Goal: Check status: Check status

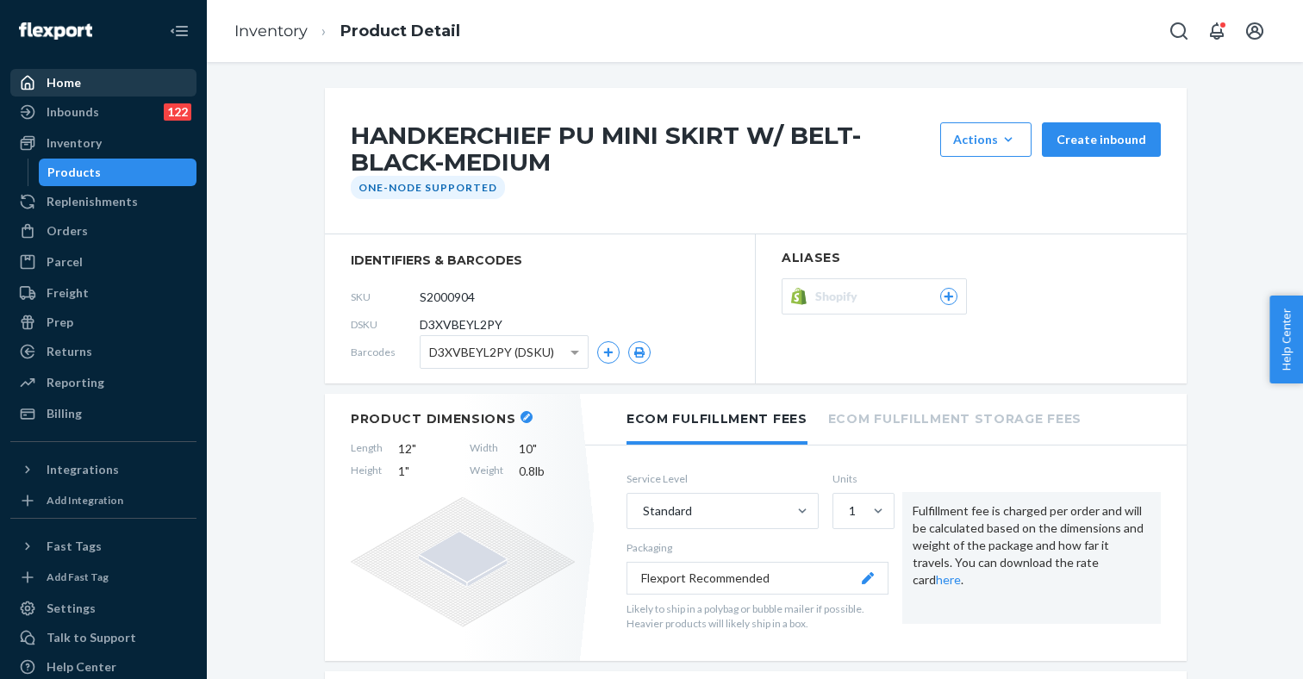
click at [76, 88] on div "Home" at bounding box center [64, 82] width 34 height 17
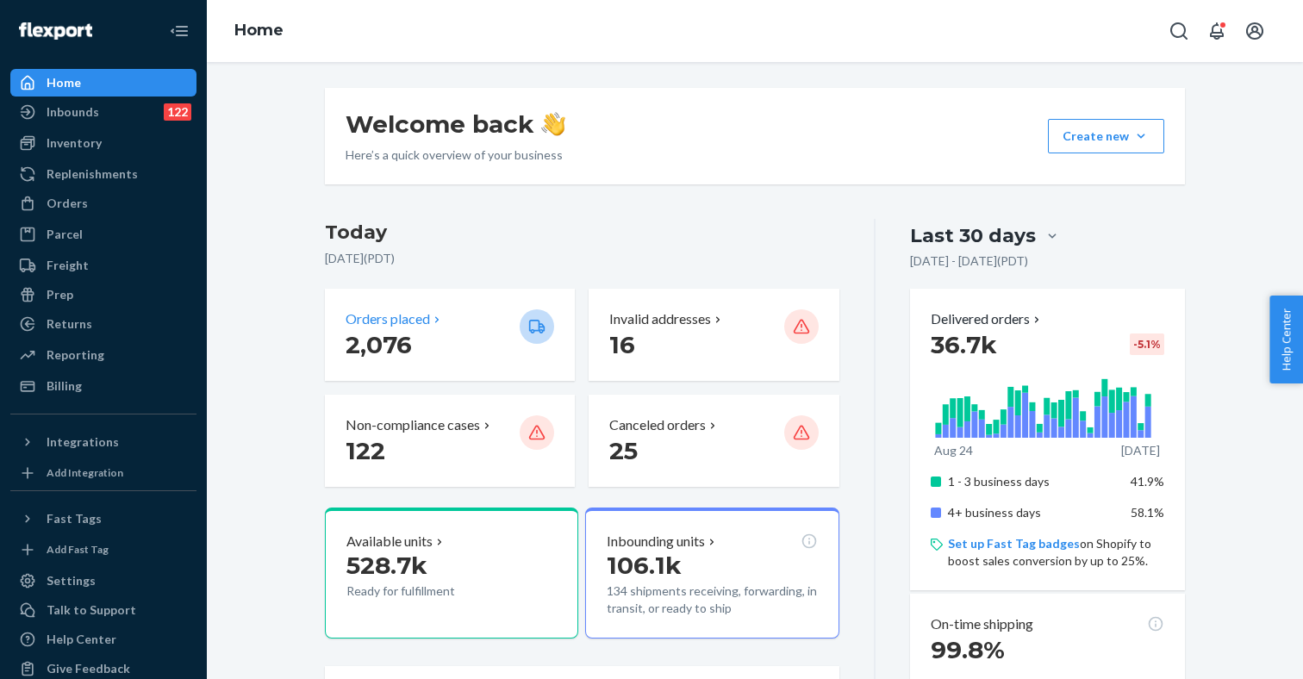
click at [402, 327] on p "Orders placed" at bounding box center [387, 319] width 84 height 20
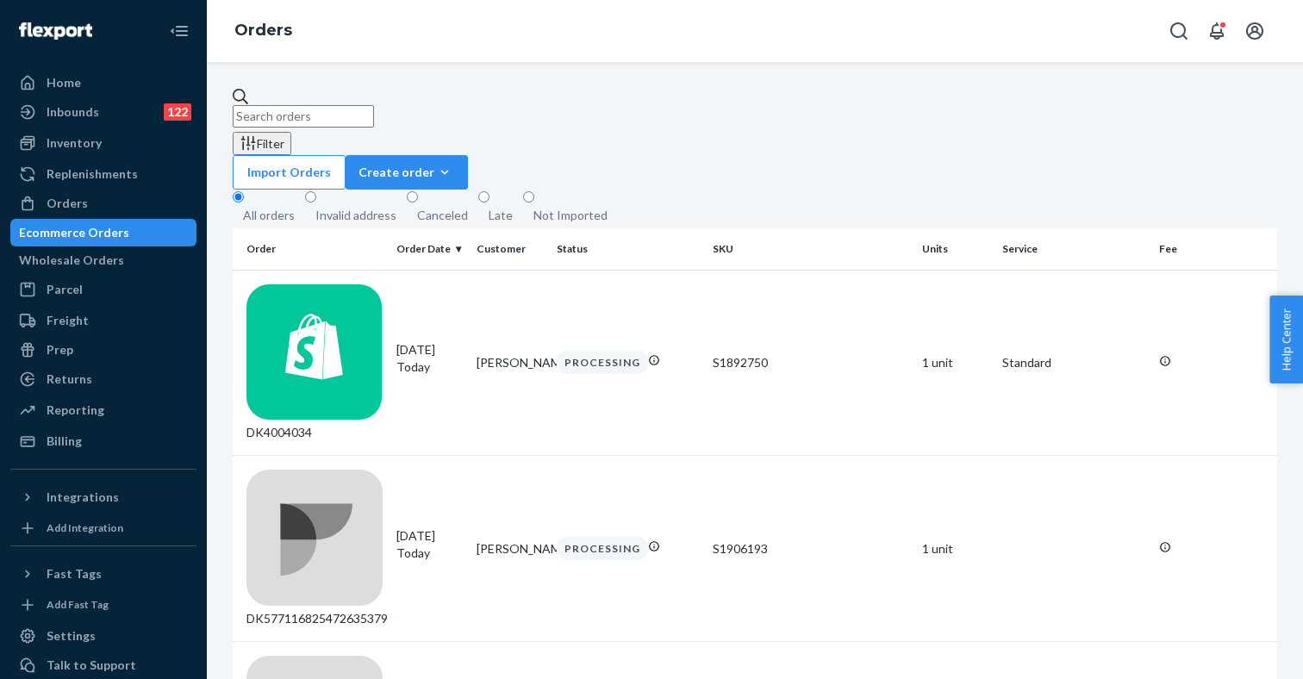
click at [358, 109] on input "text" at bounding box center [303, 116] width 141 height 22
paste input "DK3983856"
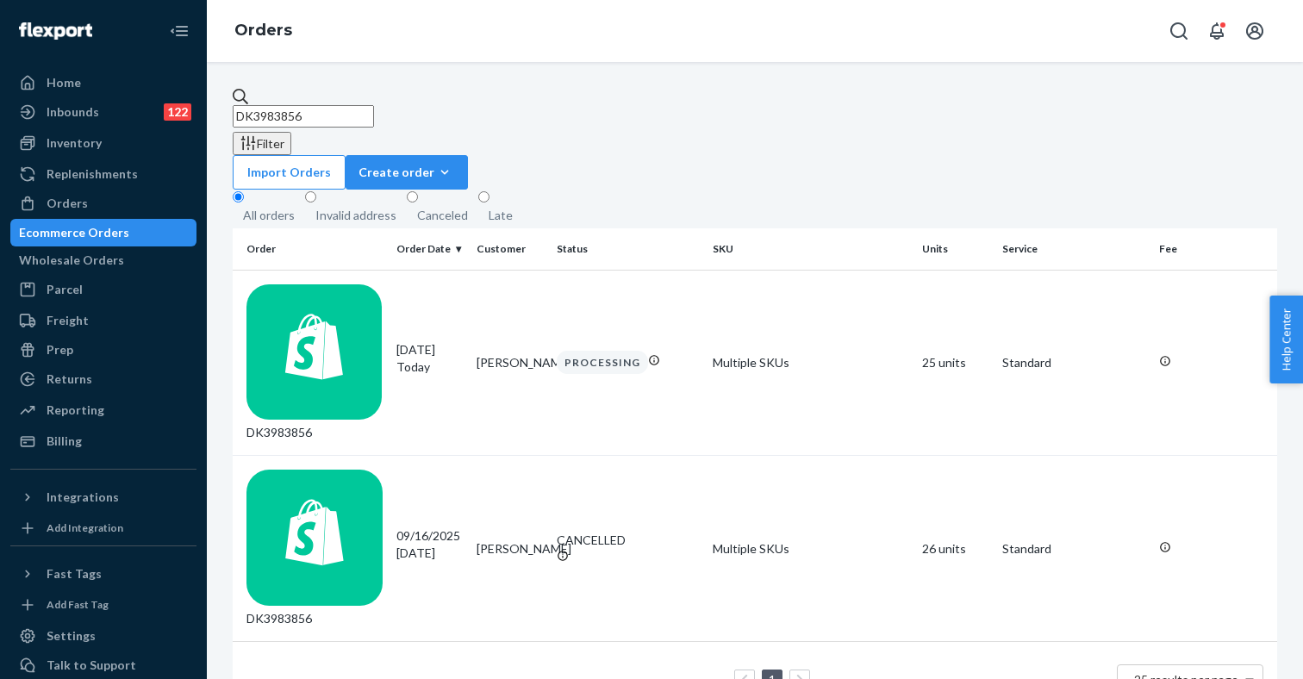
click at [302, 109] on input "DK3983856" at bounding box center [303, 116] width 141 height 22
paste input "1783"
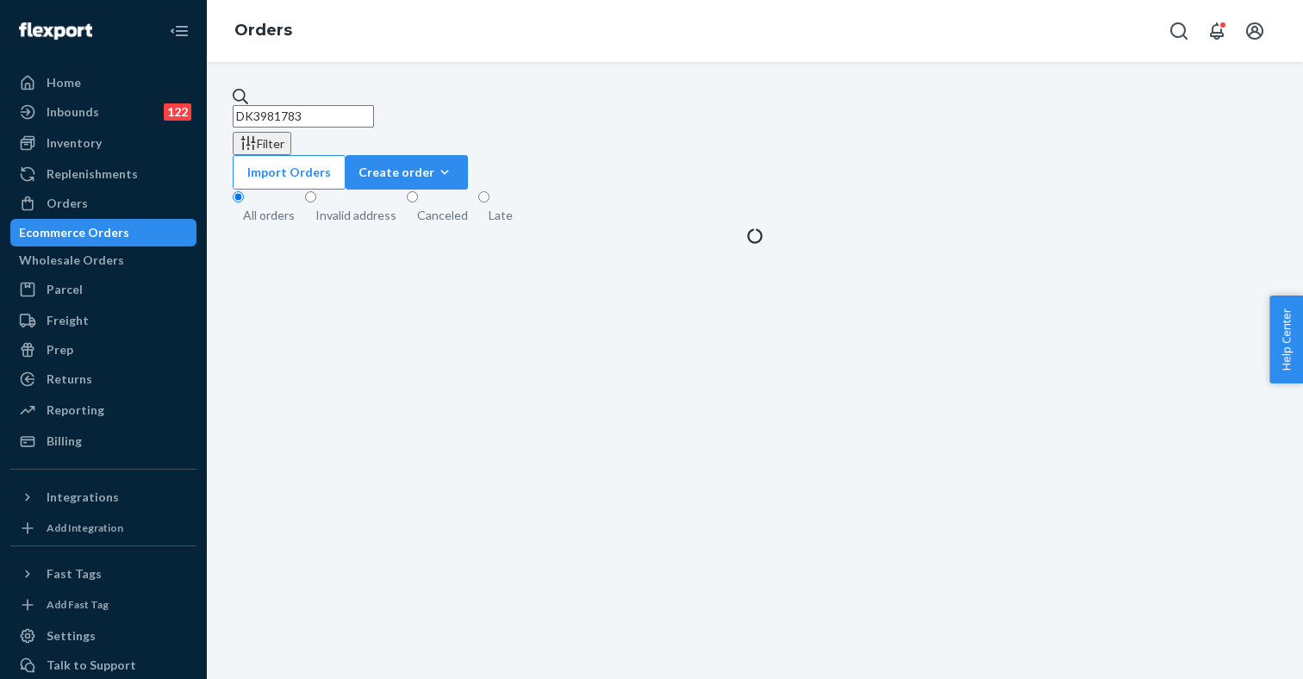
type input "DK3981783"
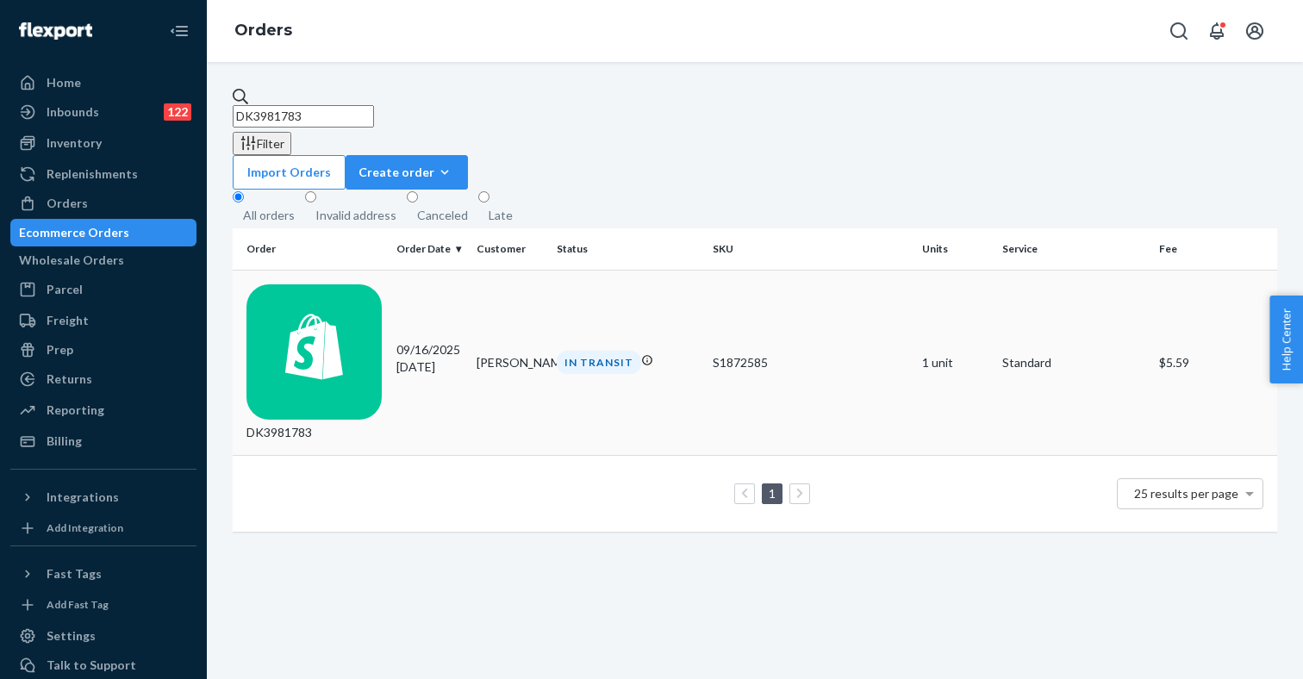
click at [382, 284] on div "DK3981783" at bounding box center [314, 363] width 136 height 158
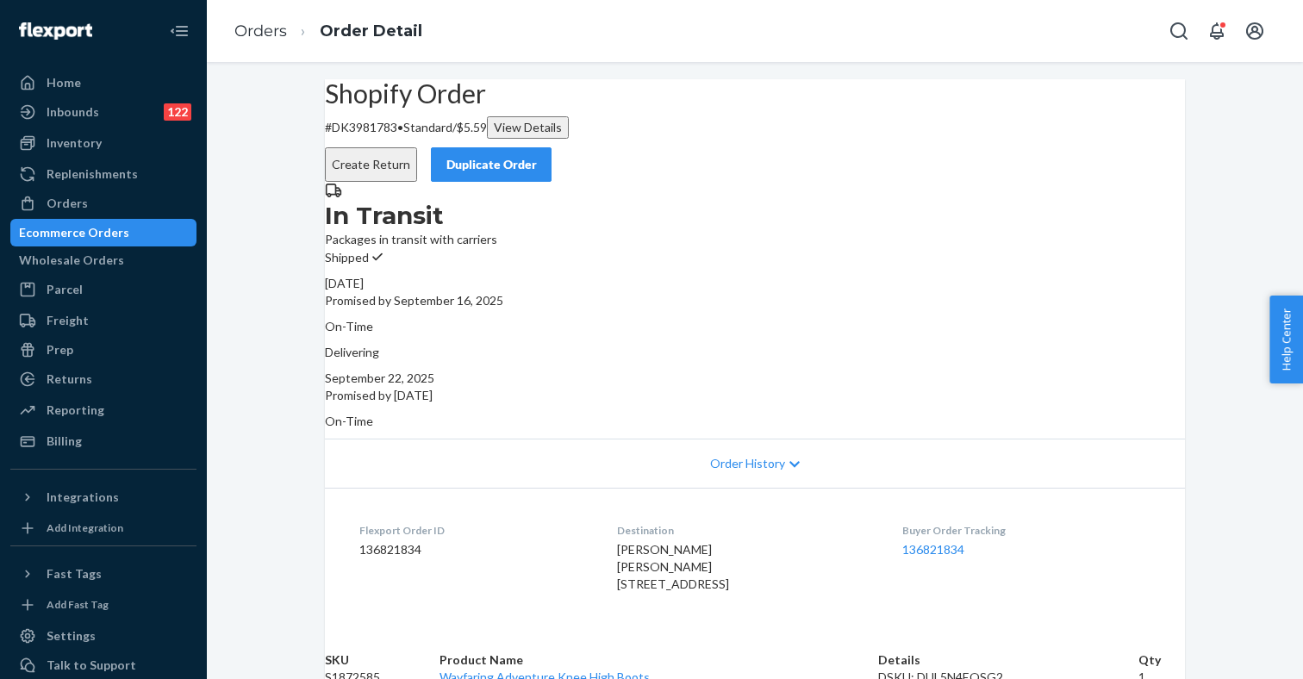
click at [562, 136] on div "View Details" at bounding box center [528, 127] width 68 height 17
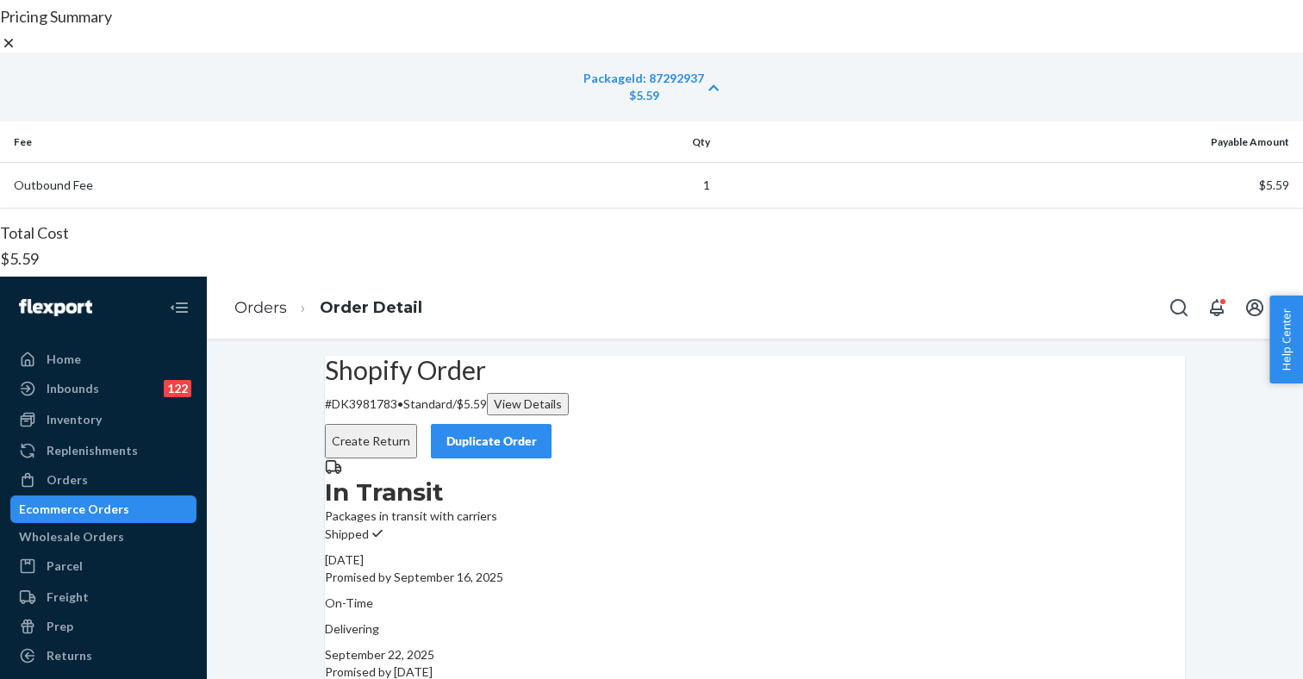
click at [13, 47] on icon at bounding box center [8, 43] width 9 height 9
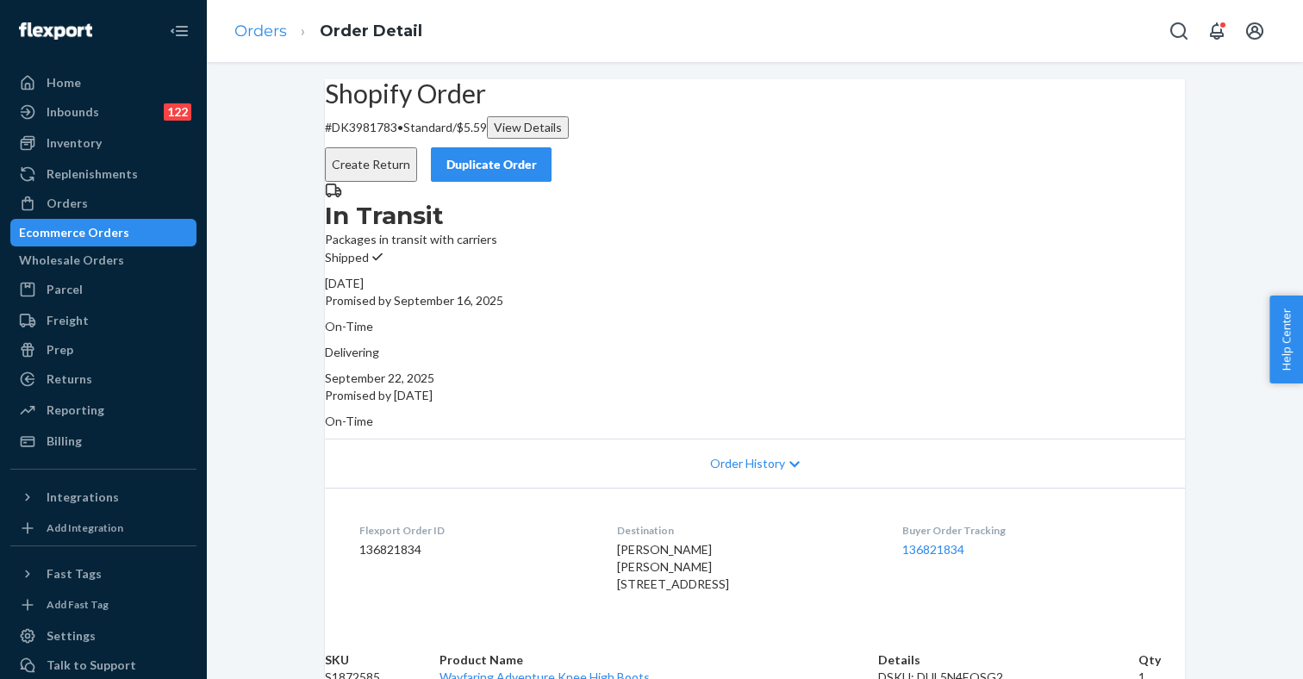
click at [269, 29] on link "Orders" at bounding box center [260, 31] width 53 height 19
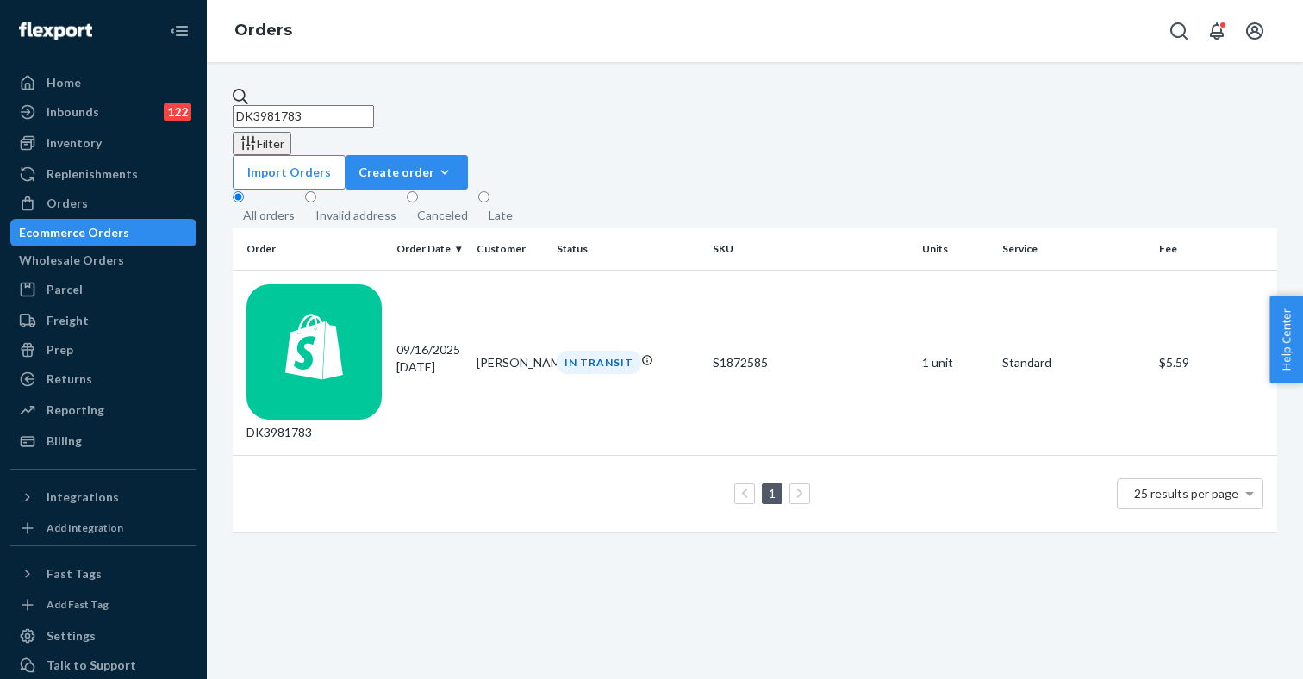
click at [297, 109] on input "DK3981783" at bounding box center [303, 116] width 141 height 22
paste input "RJ7I0UG3GE"
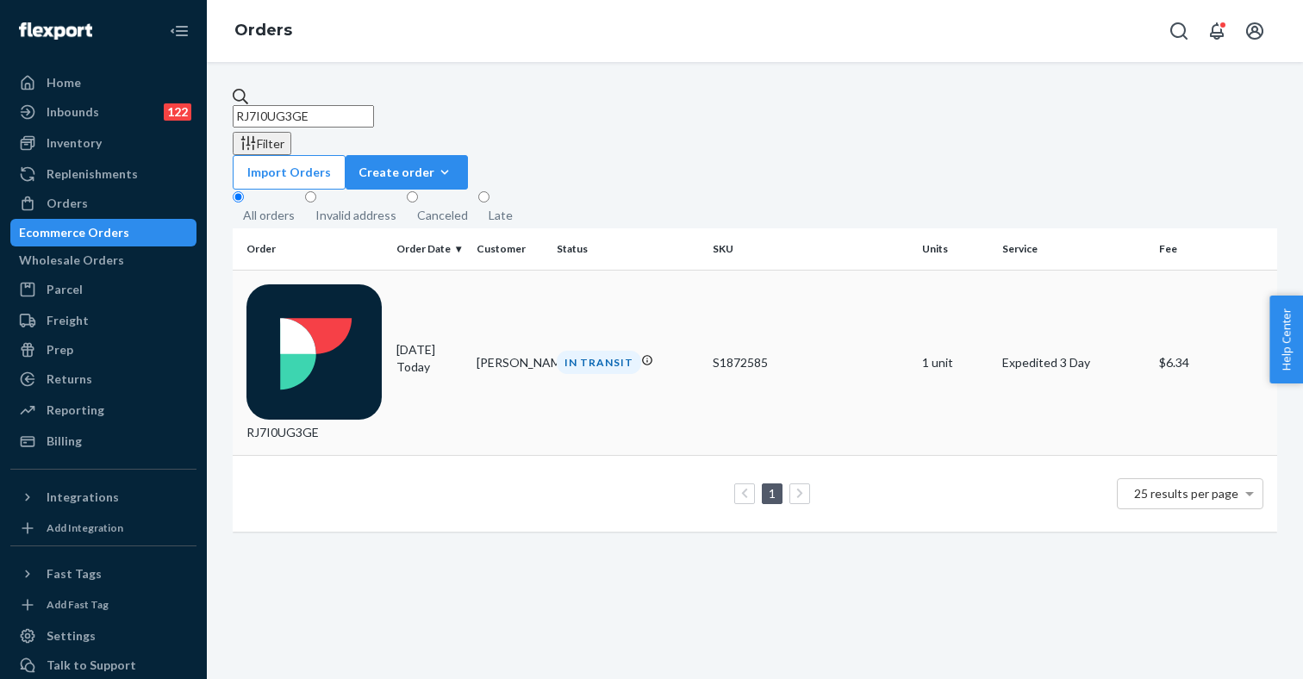
type input "RJ7I0UG3GE"
click at [360, 284] on div "RJ7I0UG3GE" at bounding box center [314, 363] width 136 height 158
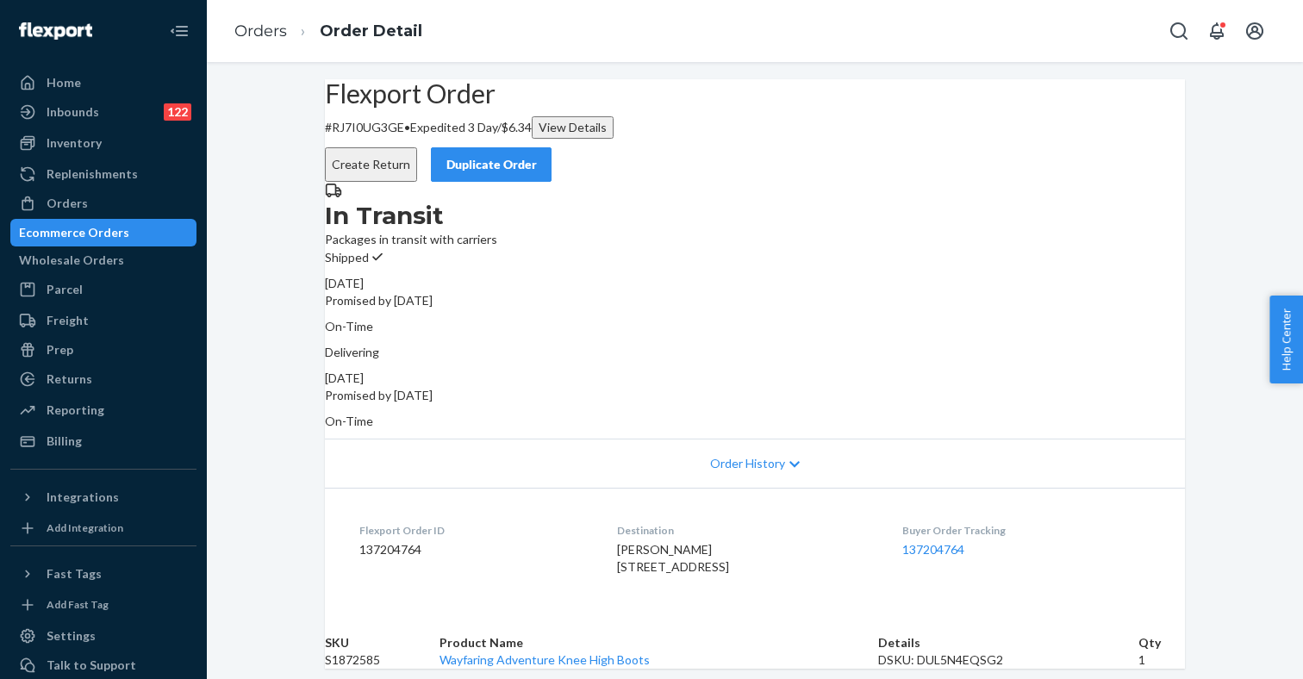
click at [606, 136] on div "View Details" at bounding box center [572, 127] width 68 height 17
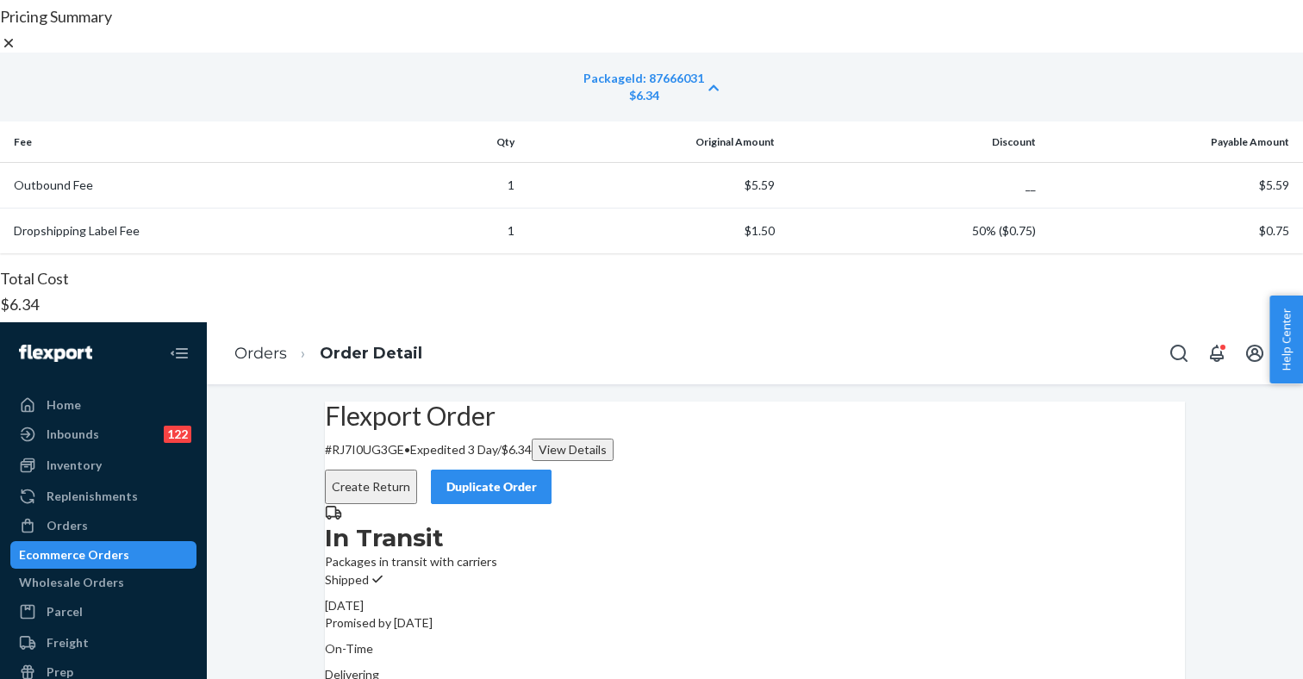
click at [17, 52] on icon at bounding box center [8, 42] width 17 height 17
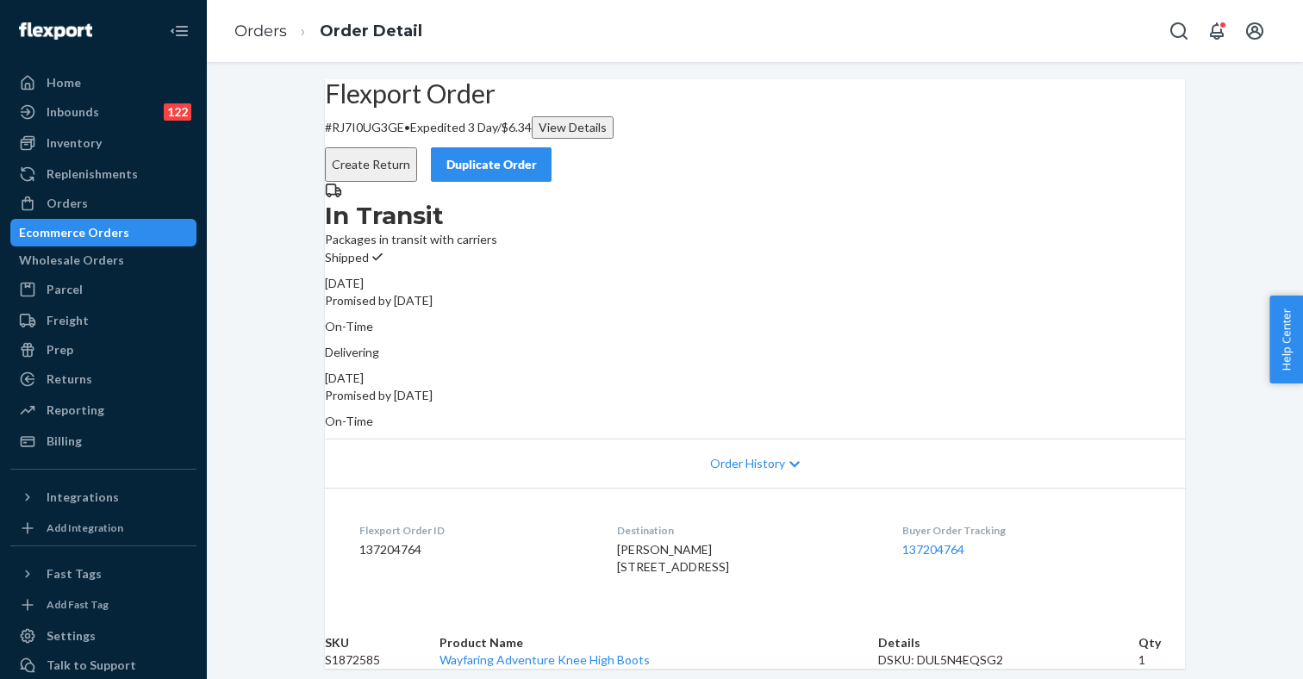
click at [606, 136] on div "View Details" at bounding box center [572, 127] width 68 height 17
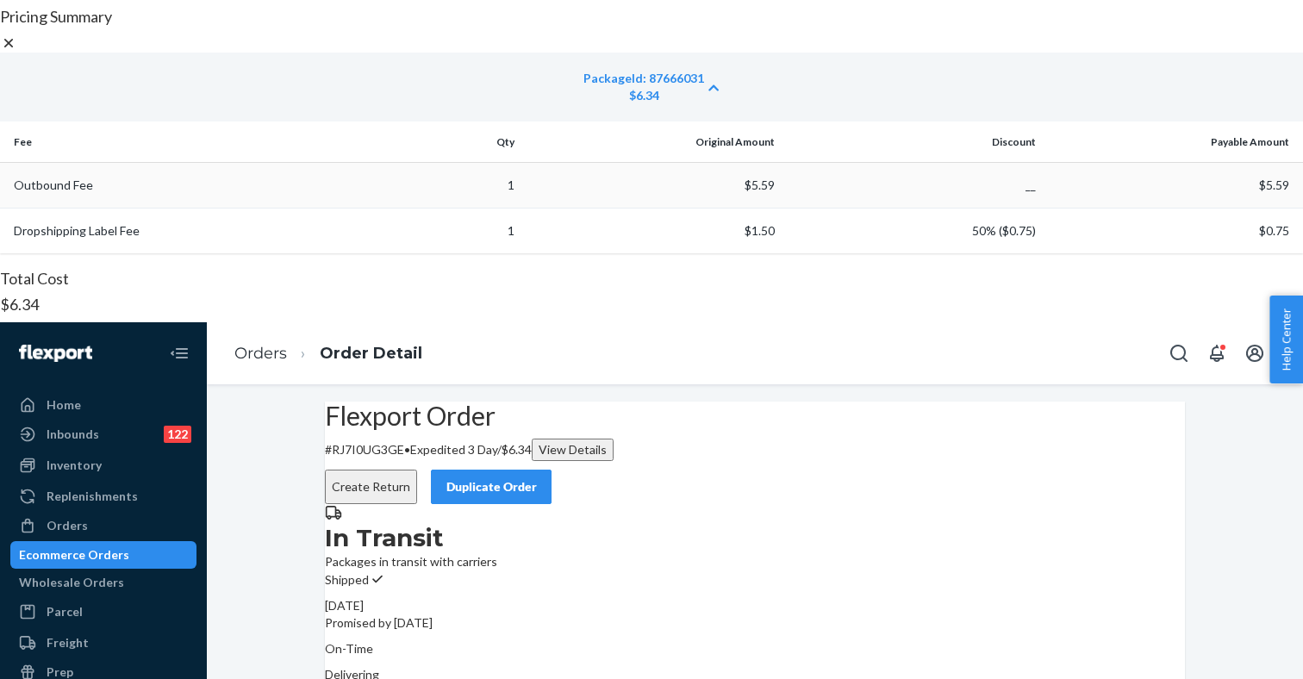
click at [329, 208] on td "Outbound Fee" at bounding box center [195, 186] width 391 height 46
click at [17, 52] on icon at bounding box center [8, 42] width 17 height 17
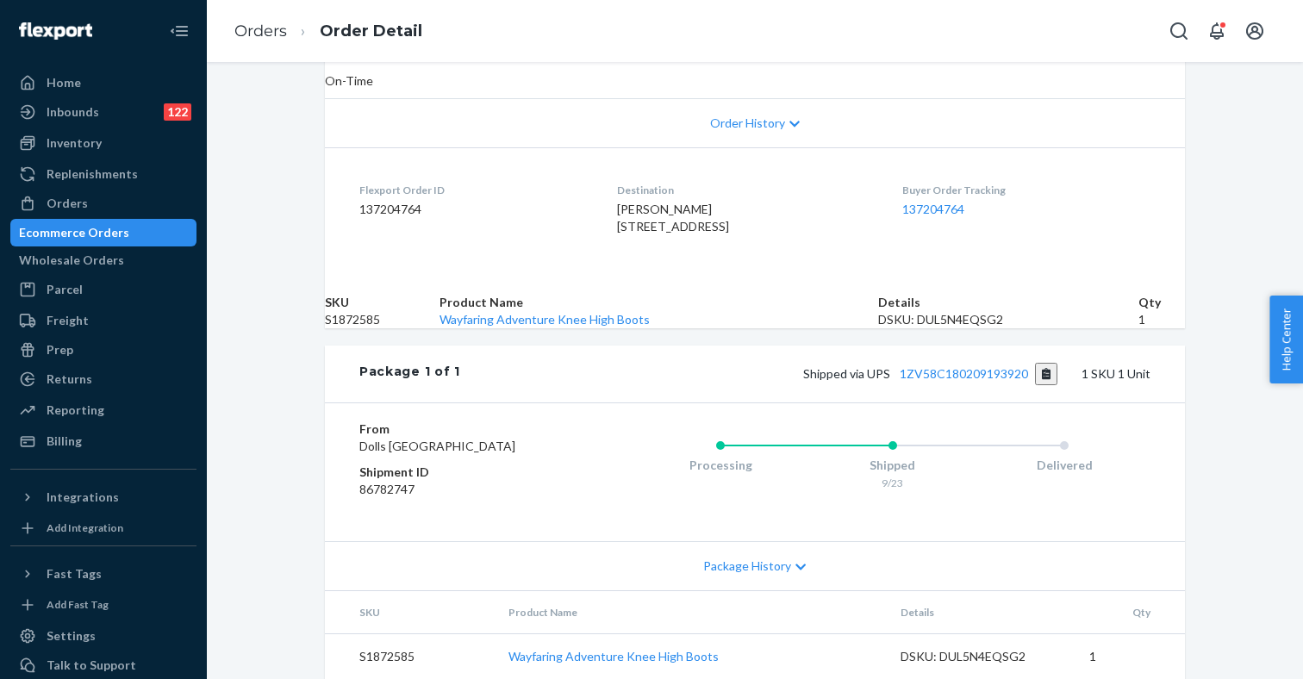
scroll to position [462, 0]
click at [599, 312] on link "Wayfaring Adventure Knee High Boots" at bounding box center [544, 319] width 210 height 15
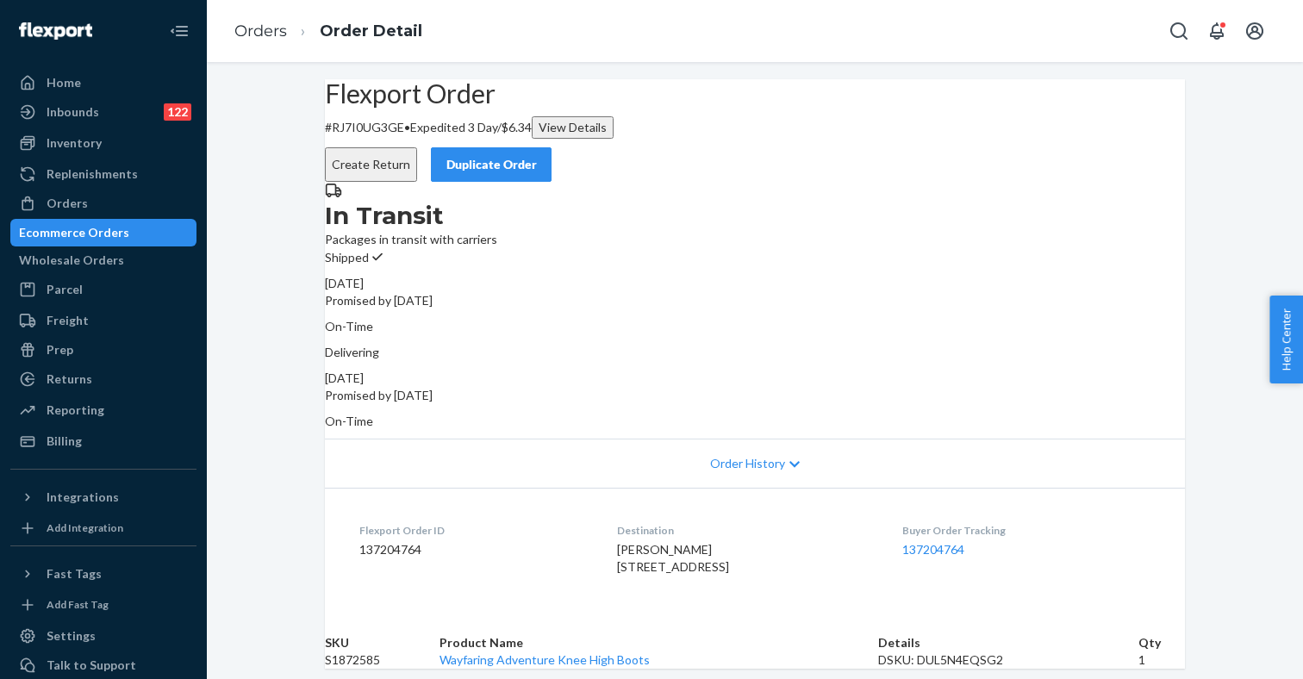
scroll to position [0, 0]
click at [606, 136] on div "View Details" at bounding box center [572, 127] width 68 height 17
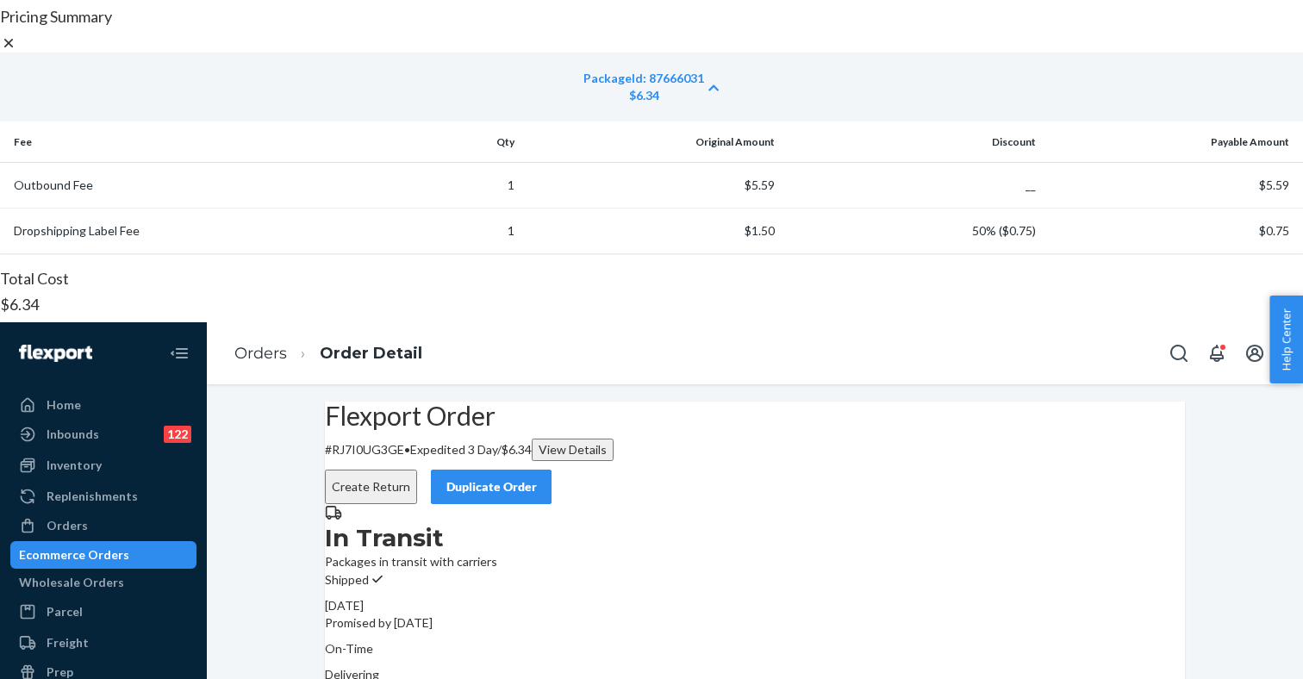
click at [715, 117] on div "Pricing Summary PackageId: 87666031 $6.34 Fee Qty Original Amount Discount Paya…" at bounding box center [651, 505] width 1303 height 992
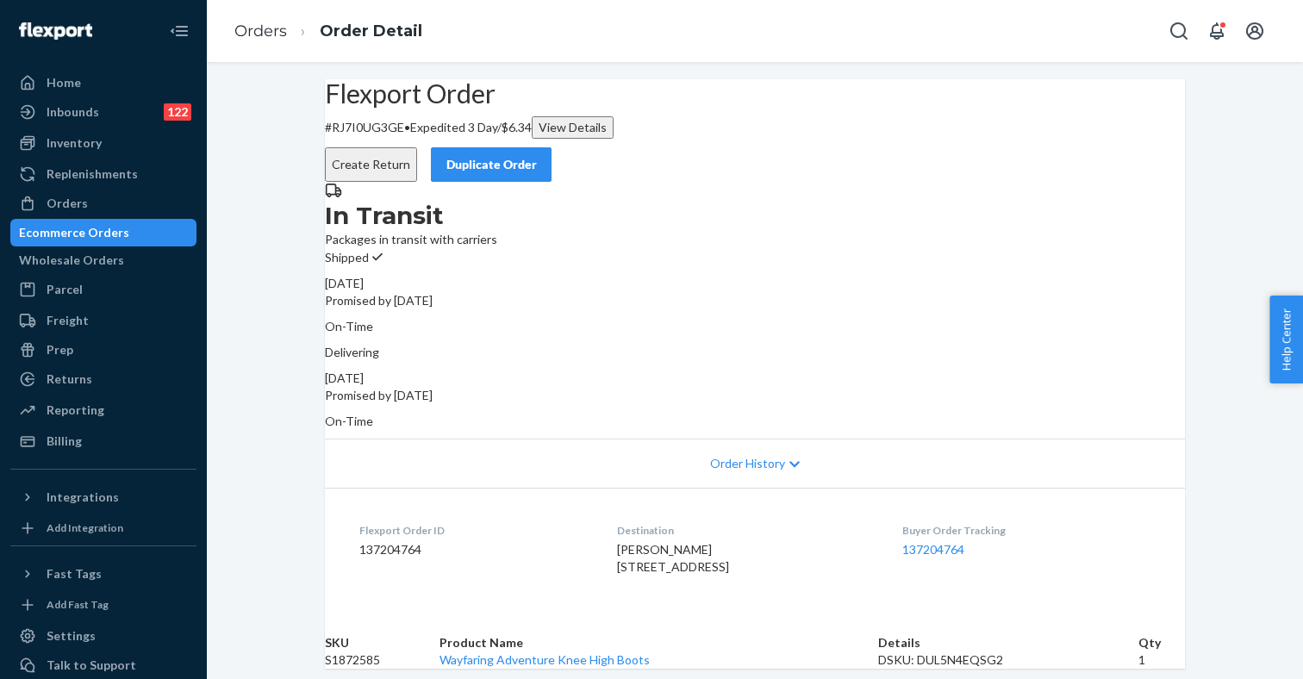
click at [413, 139] on p "# RJ7I0UG3GE • Expedited 3 Day / $6.34 View Details" at bounding box center [755, 127] width 860 height 22
copy p "RJ7I0UG3GE"
click at [550, 182] on div "Flexport Order # RJ7I0UG3GE • Expedited 3 Day / $6.34 View Details Create Retur…" at bounding box center [755, 130] width 860 height 103
click at [414, 139] on p "# RJ7I0UG3GE • Expedited 3 Day / $6.34 View Details" at bounding box center [755, 127] width 860 height 22
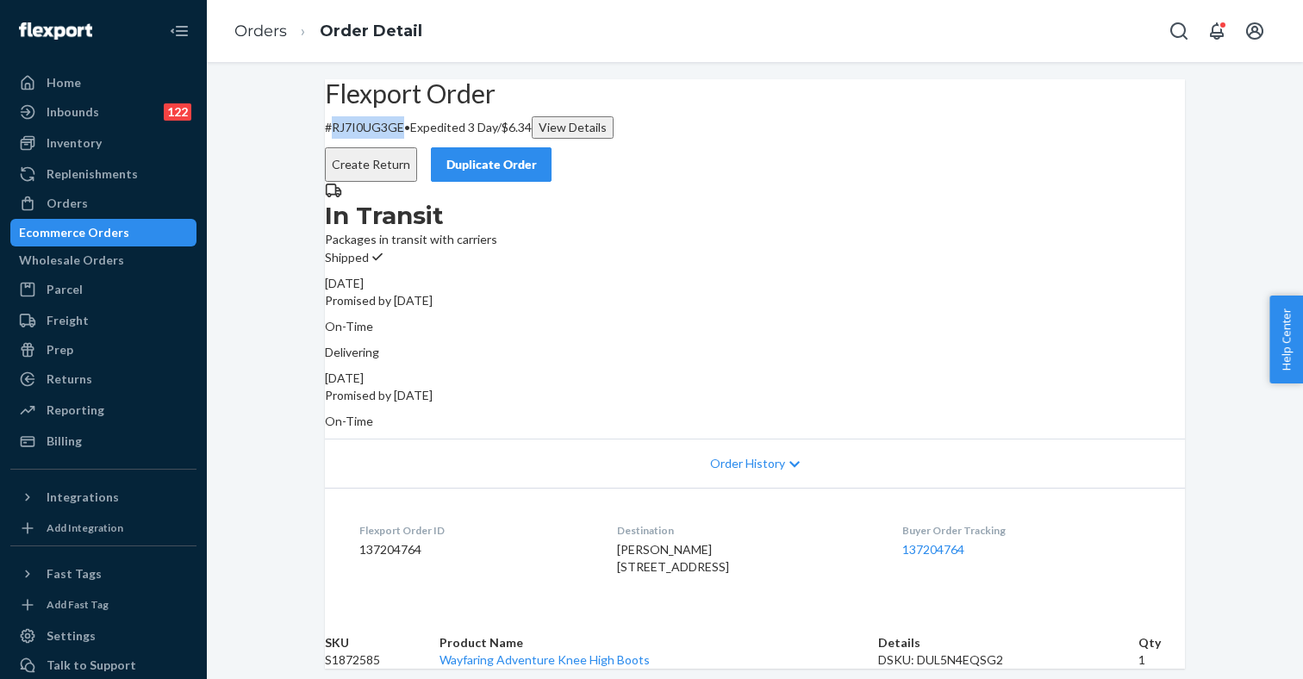
click at [414, 139] on p "# RJ7I0UG3GE • Expedited 3 Day / $6.34 View Details" at bounding box center [755, 127] width 860 height 22
copy p "RJ7I0UG3GE"
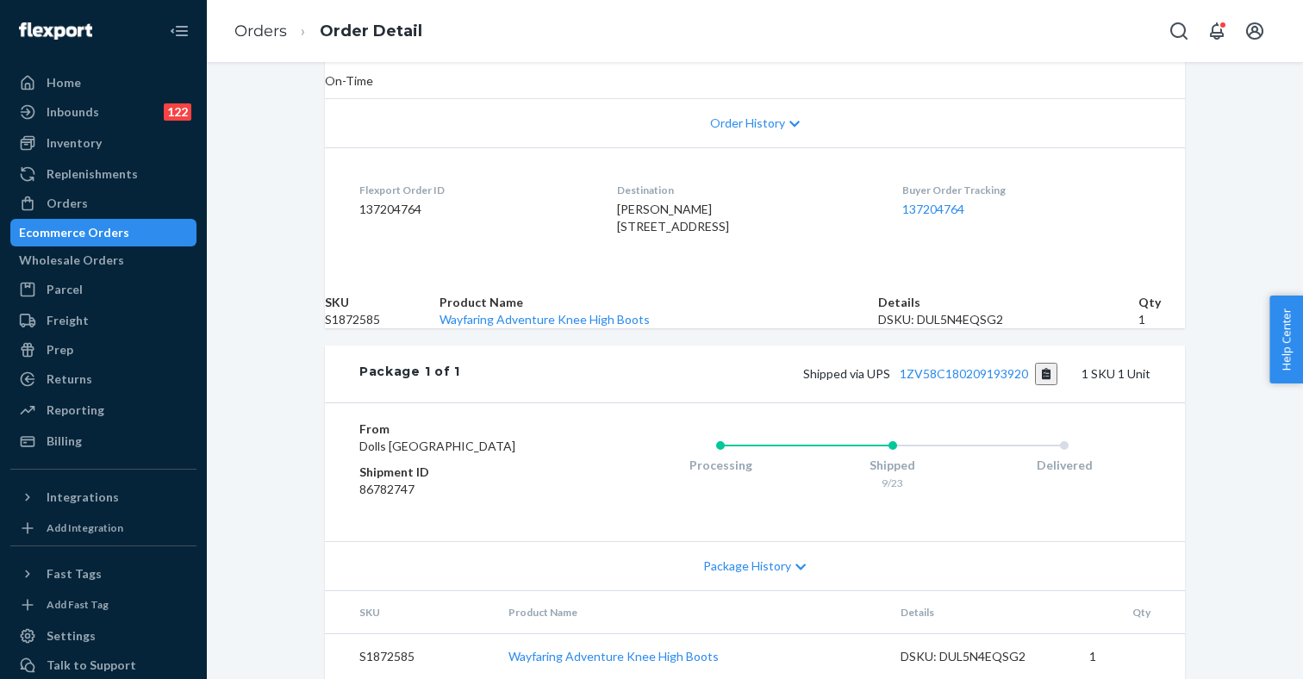
scroll to position [462, 0]
click at [647, 649] on link "Wayfaring Adventure Knee High Boots" at bounding box center [613, 656] width 210 height 15
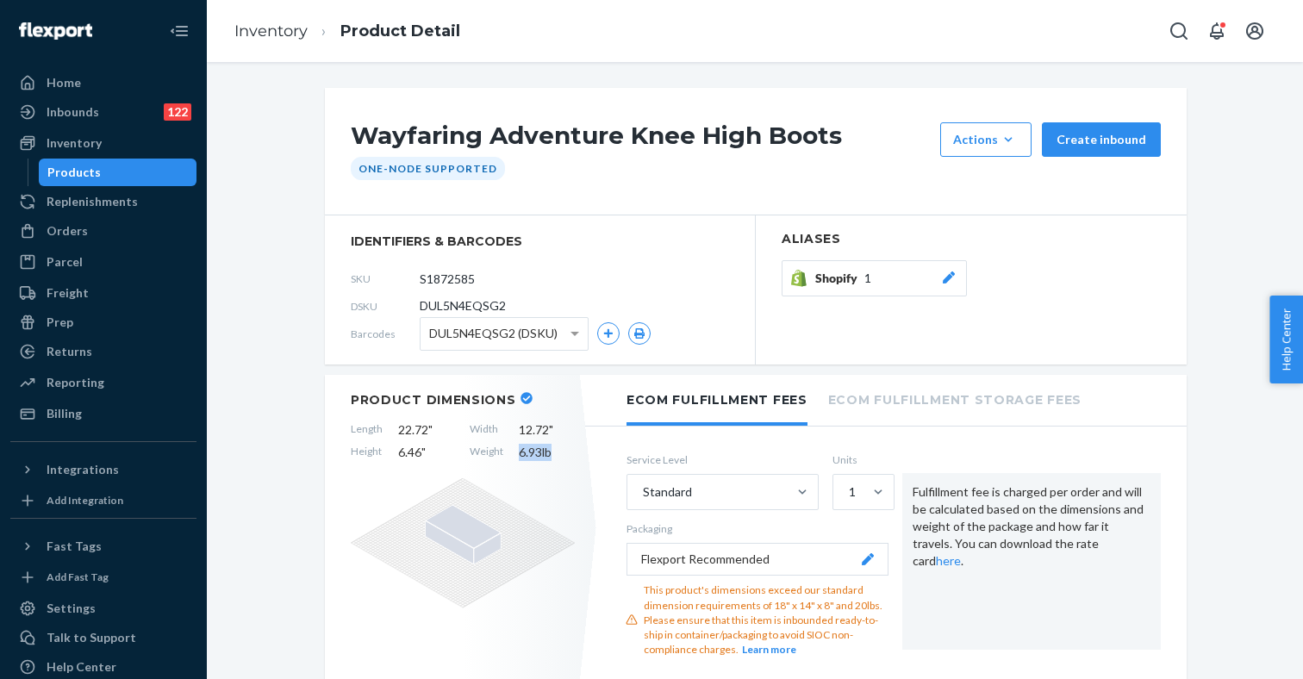
drag, startPoint x: 516, startPoint y: 454, endPoint x: 554, endPoint y: 454, distance: 37.9
click at [554, 454] on div "Length 22.72 " Width 12.72 " Height 6.46 " Weight 6.93 lb" at bounding box center [463, 441] width 224 height 40
copy span "6.93 lb"
